Goal: Information Seeking & Learning: Check status

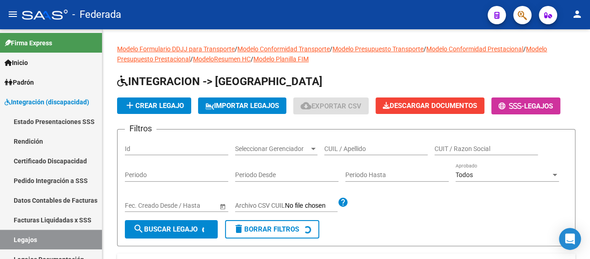
scroll to position [46, 0]
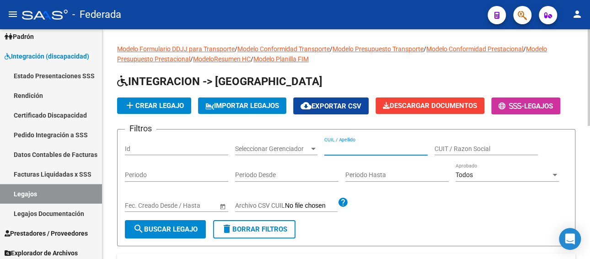
click at [355, 150] on input "CUIL / Apellido" at bounding box center [375, 149] width 103 height 8
paste input "GIAGNORIO M PAZ 191"
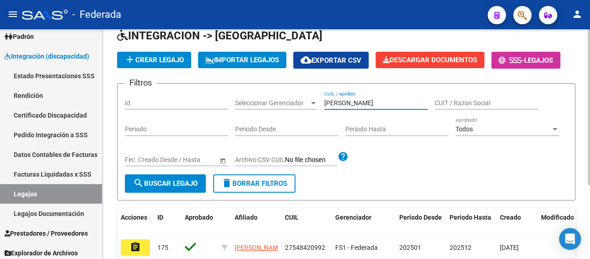
scroll to position [91, 0]
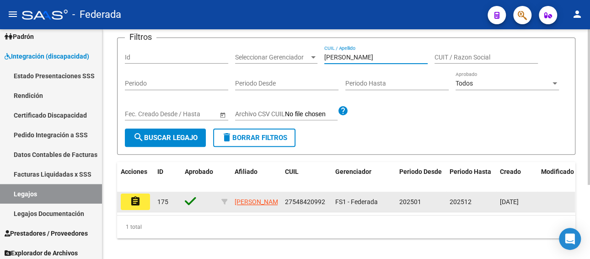
type input "[PERSON_NAME]"
drag, startPoint x: 283, startPoint y: 203, endPoint x: 311, endPoint y: 202, distance: 27.9
click at [311, 202] on datatable-body-cell "27548420992" at bounding box center [306, 202] width 50 height 20
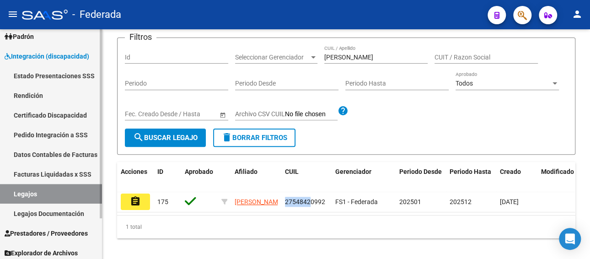
click at [61, 175] on link "Facturas Liquidadas x SSS" at bounding box center [51, 174] width 102 height 20
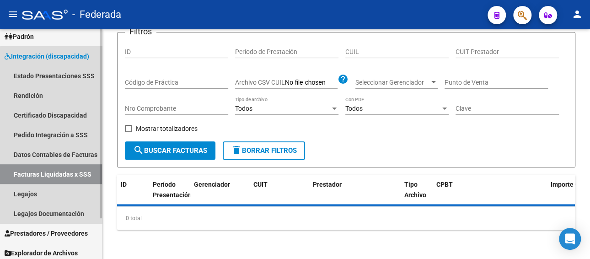
scroll to position [0, 0]
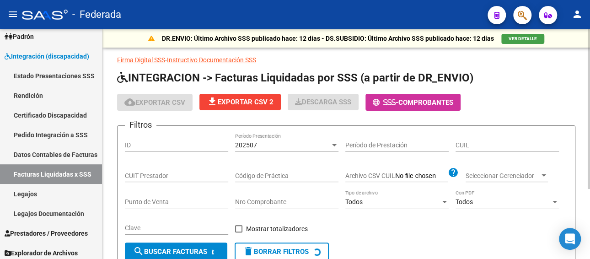
click at [273, 145] on div "202507" at bounding box center [282, 145] width 95 height 8
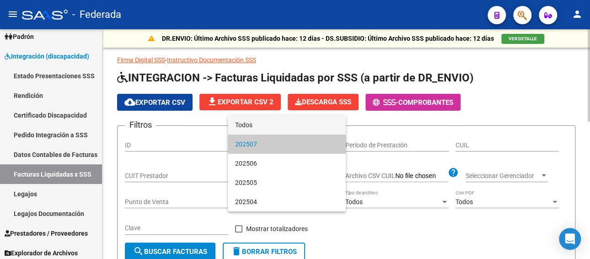
drag, startPoint x: 267, startPoint y: 126, endPoint x: 280, endPoint y: 134, distance: 16.0
click at [267, 126] on span "Todos" at bounding box center [286, 124] width 103 height 19
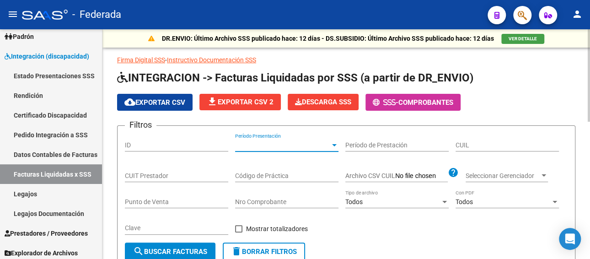
scroll to position [183, 0]
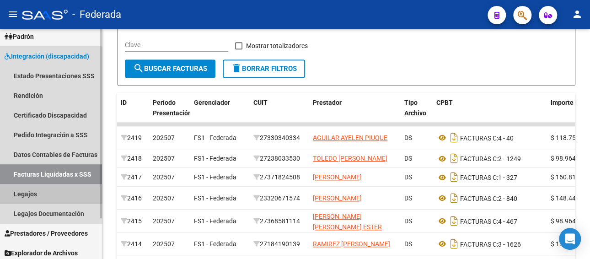
click at [32, 194] on link "Legajos" at bounding box center [51, 194] width 102 height 20
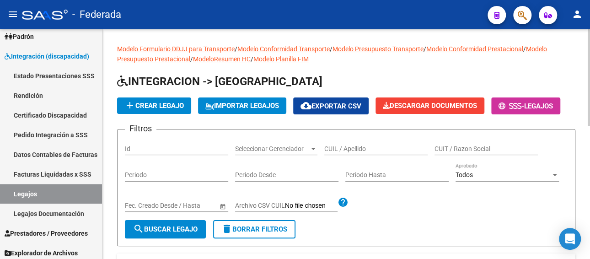
click at [353, 145] on input "CUIL / Apellido" at bounding box center [375, 149] width 103 height 8
paste input "GIAGNORIO M PAZ 191"
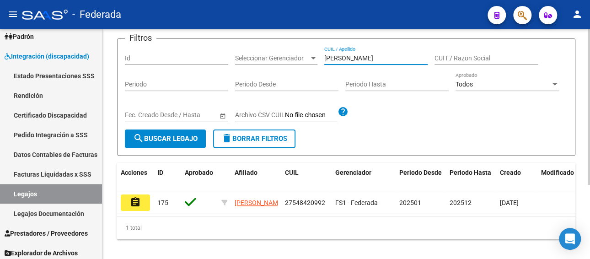
scroll to position [109, 0]
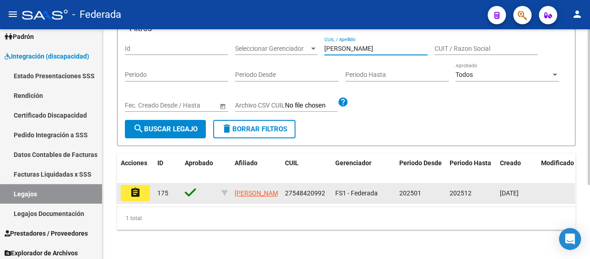
type input "[PERSON_NAME]"
drag, startPoint x: 283, startPoint y: 182, endPoint x: 330, endPoint y: 185, distance: 46.2
click at [330, 185] on datatable-body-cell "27548420992" at bounding box center [306, 193] width 50 height 20
copy span "27548420992"
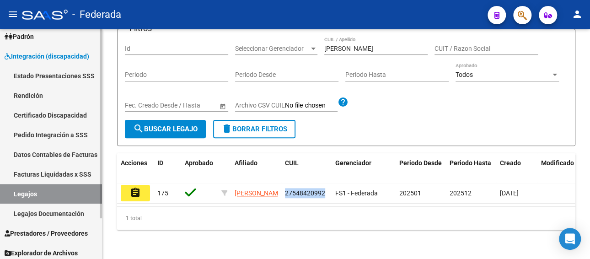
click at [70, 170] on link "Facturas Liquidadas x SSS" at bounding box center [51, 174] width 102 height 20
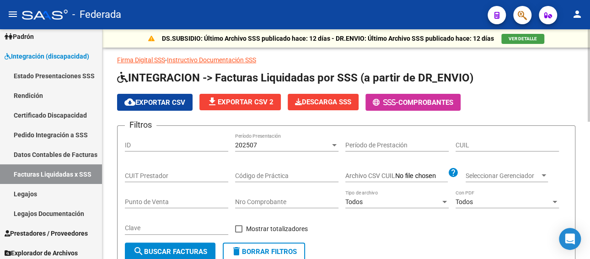
click at [266, 147] on div "202507" at bounding box center [282, 145] width 95 height 8
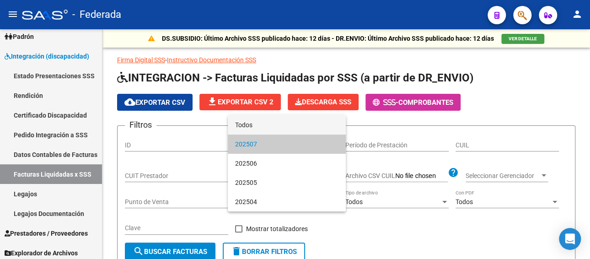
click at [265, 124] on span "Todos" at bounding box center [286, 124] width 103 height 19
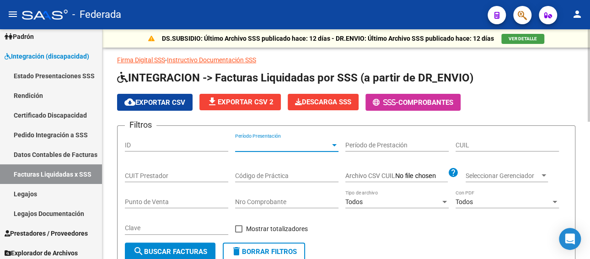
click at [477, 142] on input "CUIL" at bounding box center [506, 145] width 103 height 8
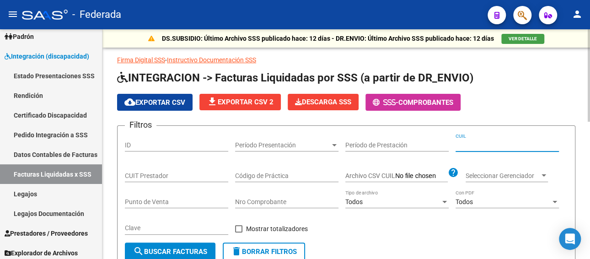
paste input "27-54842099-2"
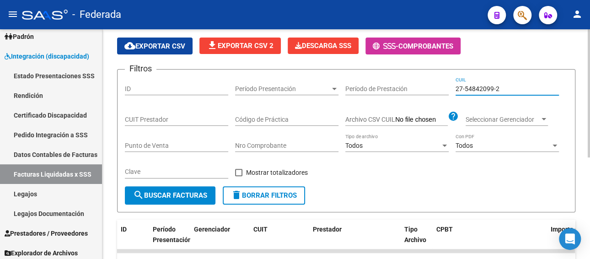
scroll to position [46, 0]
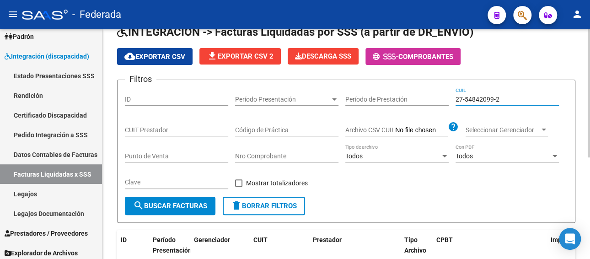
paste input "0-55308345"
drag, startPoint x: 502, startPoint y: 97, endPoint x: 379, endPoint y: 97, distance: 123.0
click at [379, 97] on div "Filtros ID Período Presentación Período Presentación Período de Prestación 27-5…" at bounding box center [346, 141] width 443 height 109
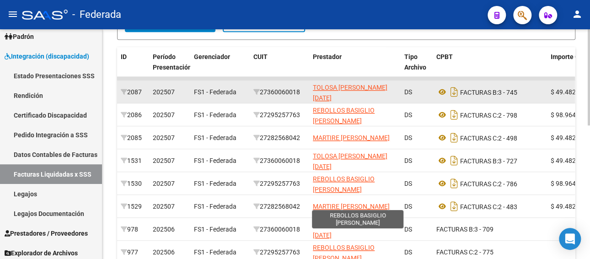
scroll to position [1, 0]
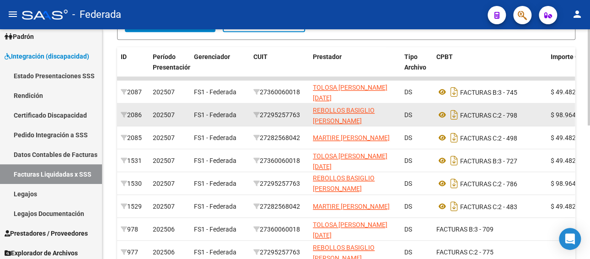
type input "20-55308345-2"
drag, startPoint x: 306, startPoint y: 113, endPoint x: 261, endPoint y: 114, distance: 45.7
click at [261, 114] on datatable-body-cell "27295257763" at bounding box center [279, 114] width 59 height 22
copy div "27295257763"
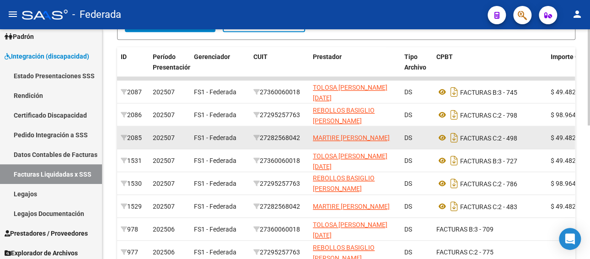
drag, startPoint x: 303, startPoint y: 137, endPoint x: 265, endPoint y: 137, distance: 38.4
click at [265, 137] on div "27282568042" at bounding box center [279, 138] width 52 height 11
copy div "27282568042"
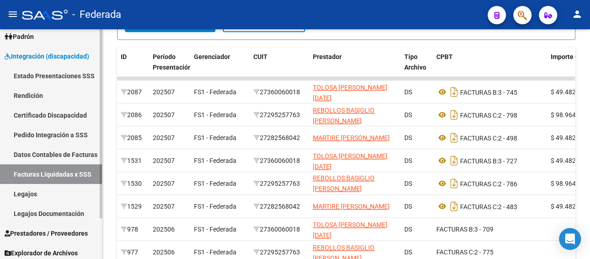
click at [38, 190] on link "Legajos" at bounding box center [51, 194] width 102 height 20
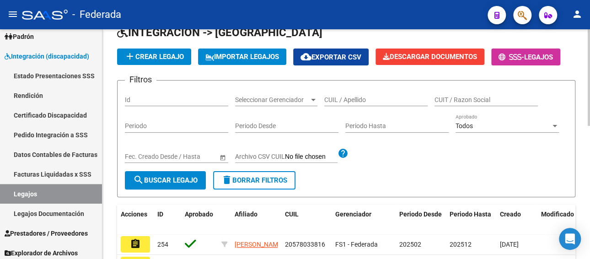
scroll to position [46, 0]
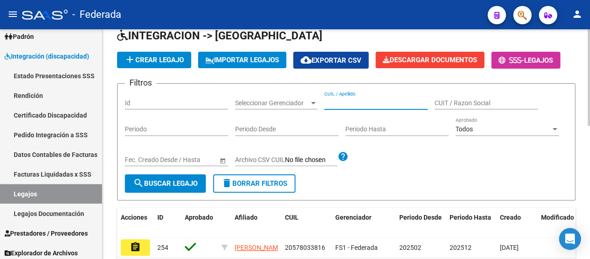
paste input "[PERSON_NAME]"
click at [345, 103] on input "CUIL / Apellido" at bounding box center [375, 103] width 103 height 8
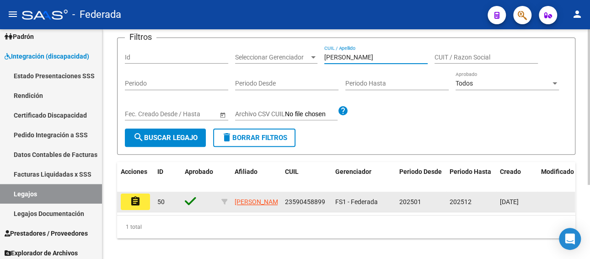
type input "[PERSON_NAME]"
drag, startPoint x: 323, startPoint y: 202, endPoint x: 279, endPoint y: 201, distance: 44.4
click at [279, 201] on div "assignment 50 [PERSON_NAME] 23590458899 FS1 - Federada 202501 202512 [DATE]" at bounding box center [427, 202] width 621 height 21
copy div "23590458899"
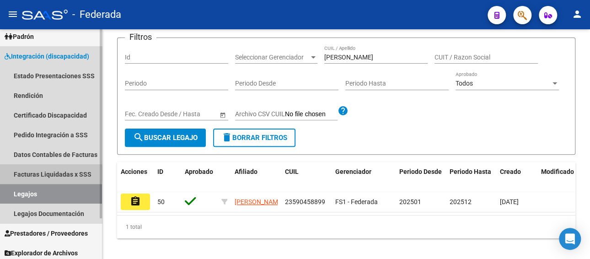
click at [46, 173] on link "Facturas Liquidadas x SSS" at bounding box center [51, 174] width 102 height 20
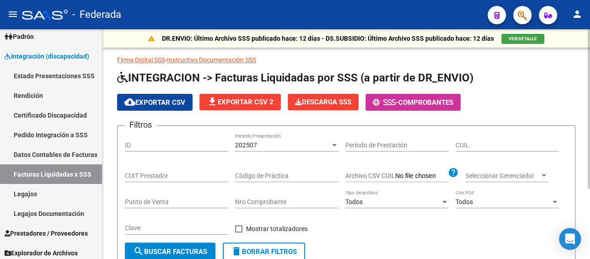
click at [304, 146] on div "202507" at bounding box center [282, 145] width 95 height 8
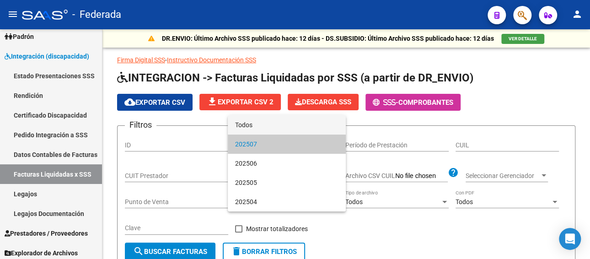
click at [279, 123] on span "Todos" at bounding box center [286, 124] width 103 height 19
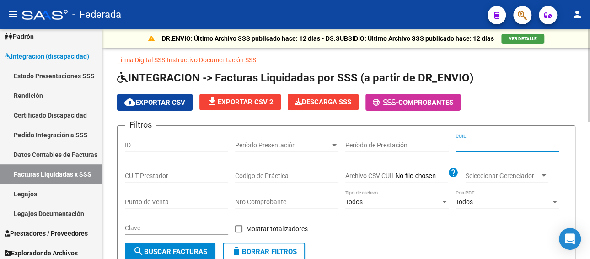
click at [468, 146] on input "CUIL" at bounding box center [506, 145] width 103 height 8
paste input "23-59045889-9"
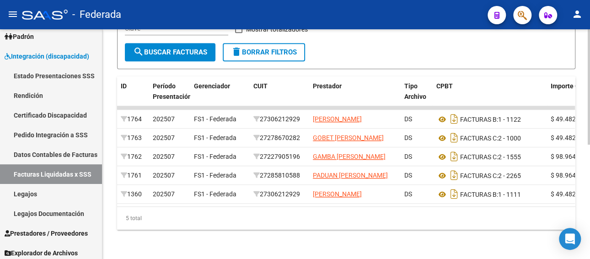
scroll to position [227, 0]
type input "23-59045889-9"
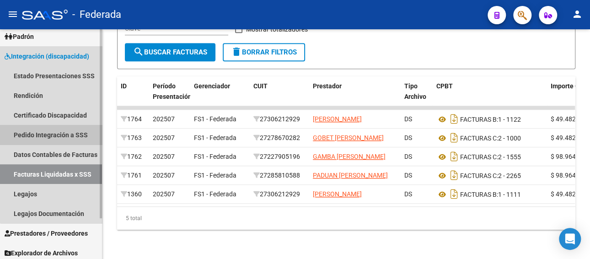
click at [53, 133] on link "Pedido Integración a SSS" at bounding box center [51, 135] width 102 height 20
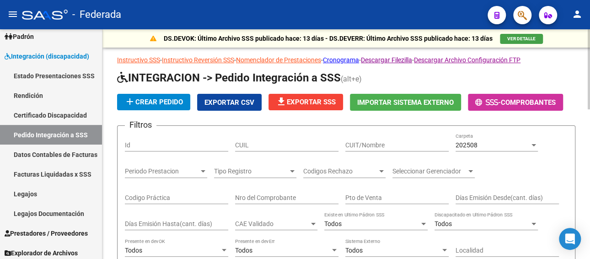
click at [379, 140] on div "CUIT/Nombre" at bounding box center [396, 142] width 103 height 18
click at [489, 141] on div "202508" at bounding box center [492, 145] width 74 height 8
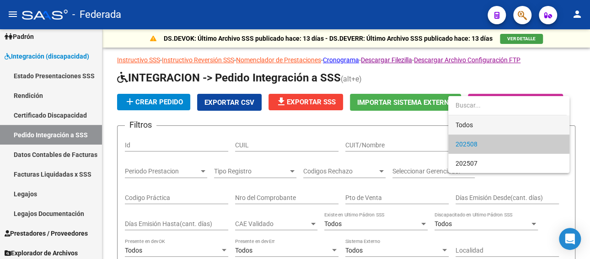
click at [462, 127] on span "Todos" at bounding box center [508, 124] width 107 height 19
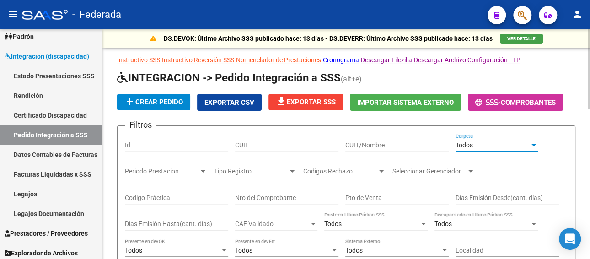
click at [283, 145] on input "CUIL" at bounding box center [286, 145] width 103 height 8
paste input "23590458899"
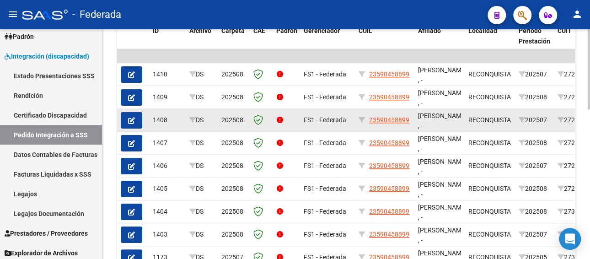
scroll to position [320, 0]
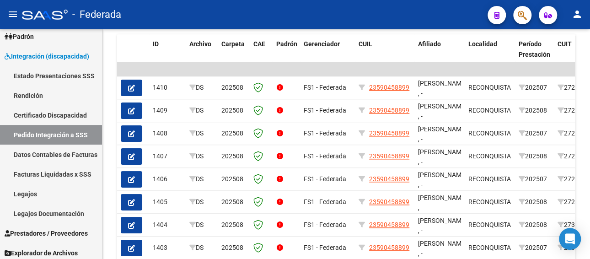
type input "23590458899"
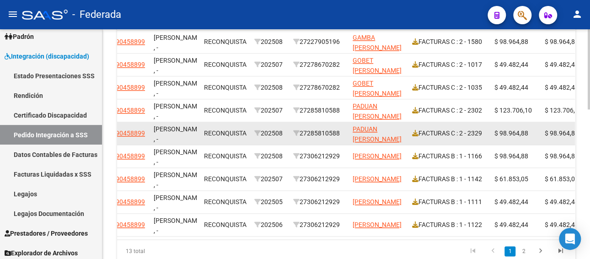
scroll to position [412, 0]
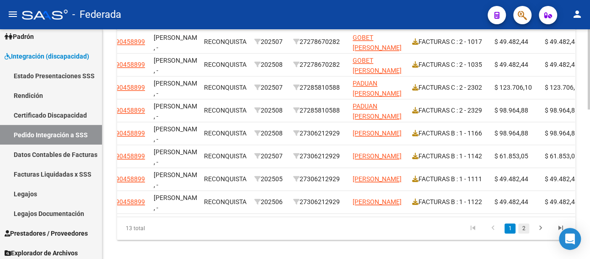
click at [524, 233] on link "2" at bounding box center [523, 228] width 11 height 10
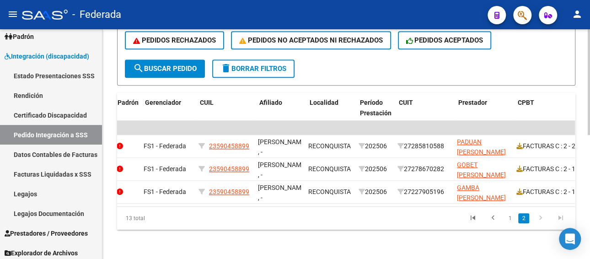
scroll to position [0, 159]
click at [490, 217] on icon "go to previous page" at bounding box center [493, 219] width 12 height 11
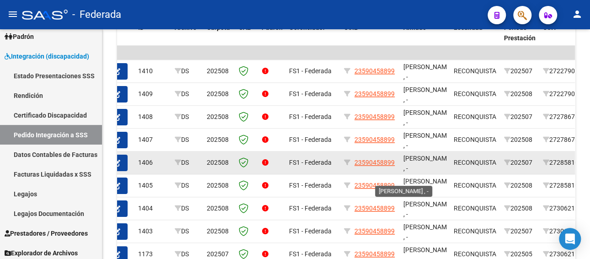
scroll to position [11, 0]
drag, startPoint x: 436, startPoint y: 165, endPoint x: 416, endPoint y: 164, distance: 20.1
click at [416, 164] on span "[PERSON_NAME] , -" at bounding box center [427, 162] width 49 height 18
